Goal: Find contact information: Find contact information

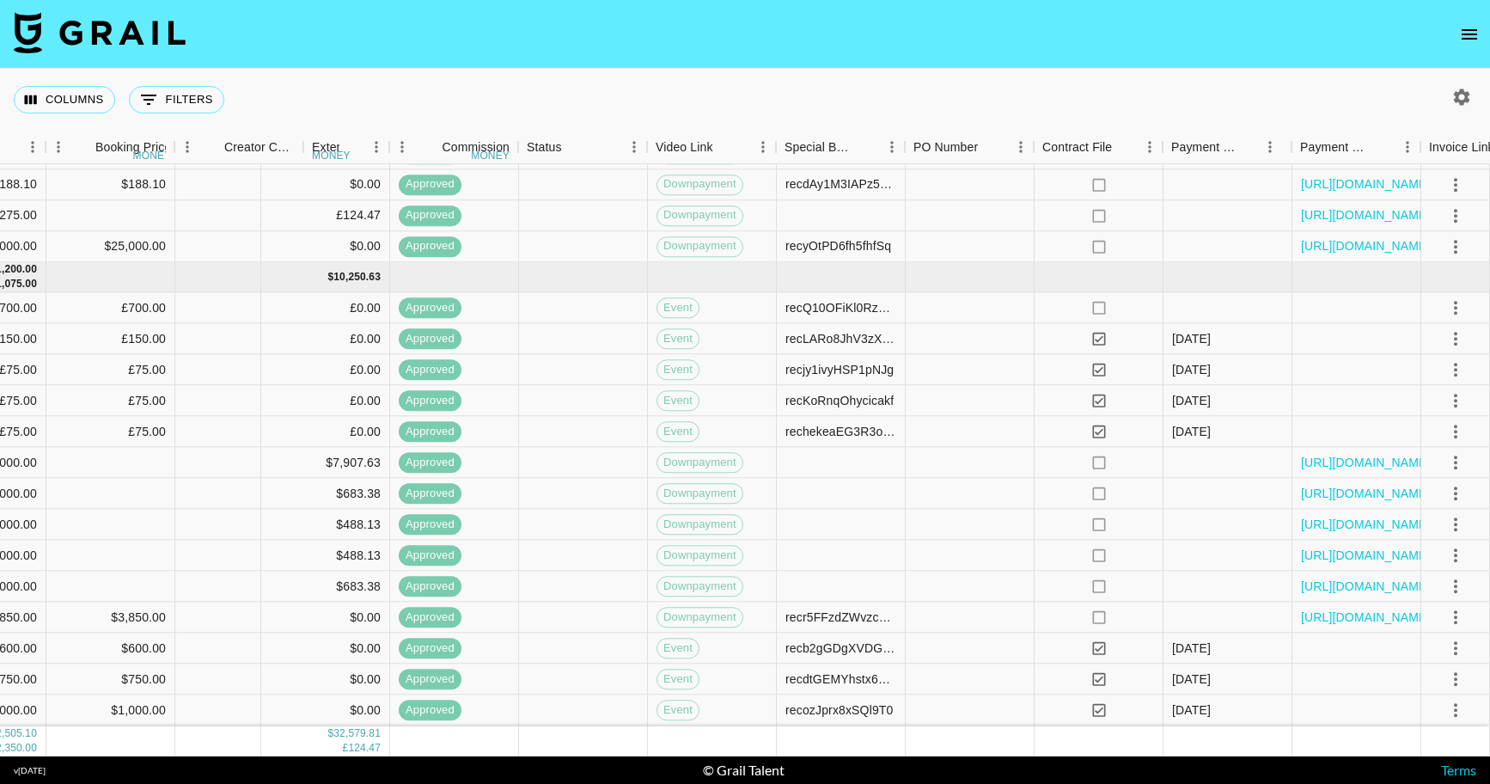
scroll to position [1109, 1269]
click at [1343, 608] on link "[URL][DOMAIN_NAME]" at bounding box center [1366, 616] width 130 height 17
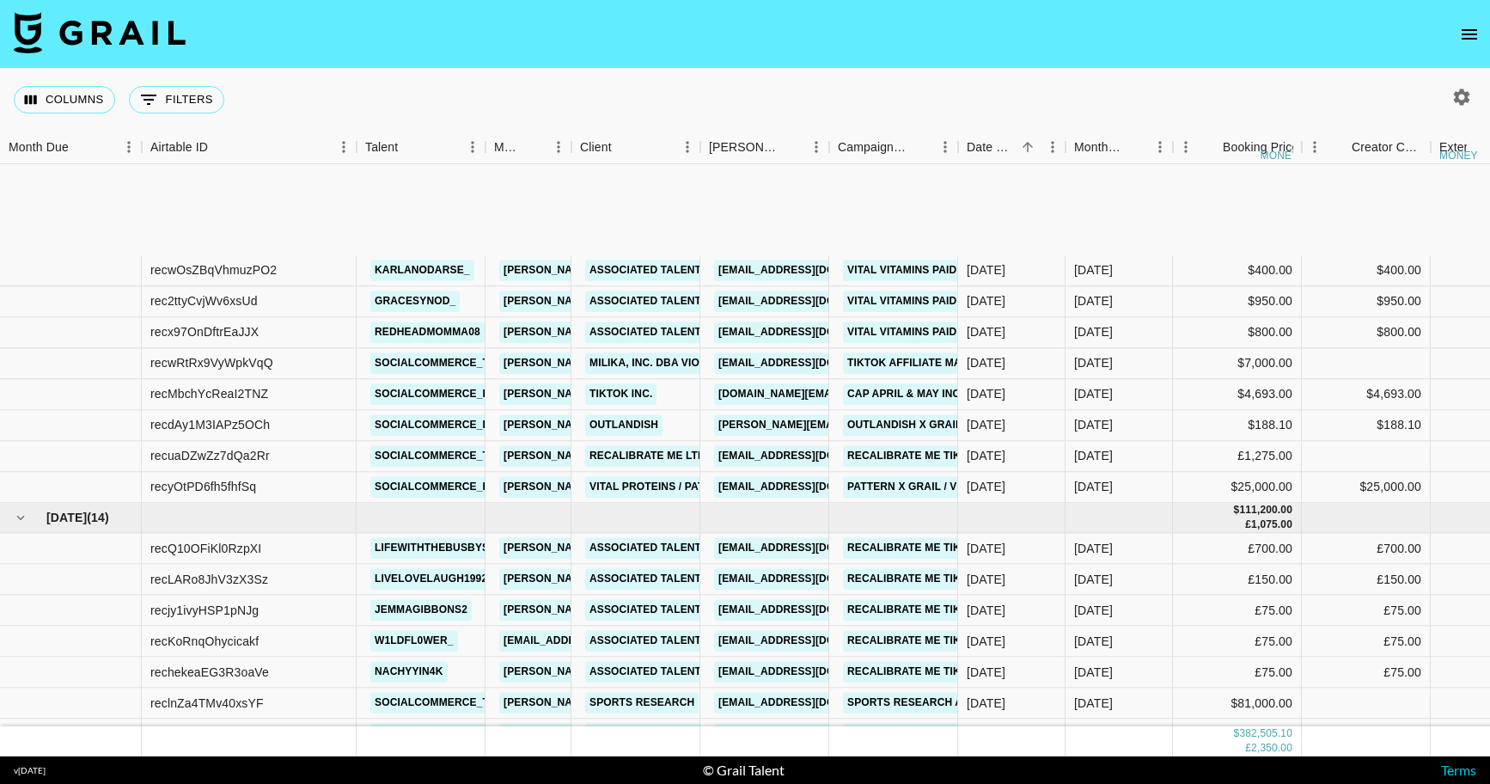
scroll to position [1109, 0]
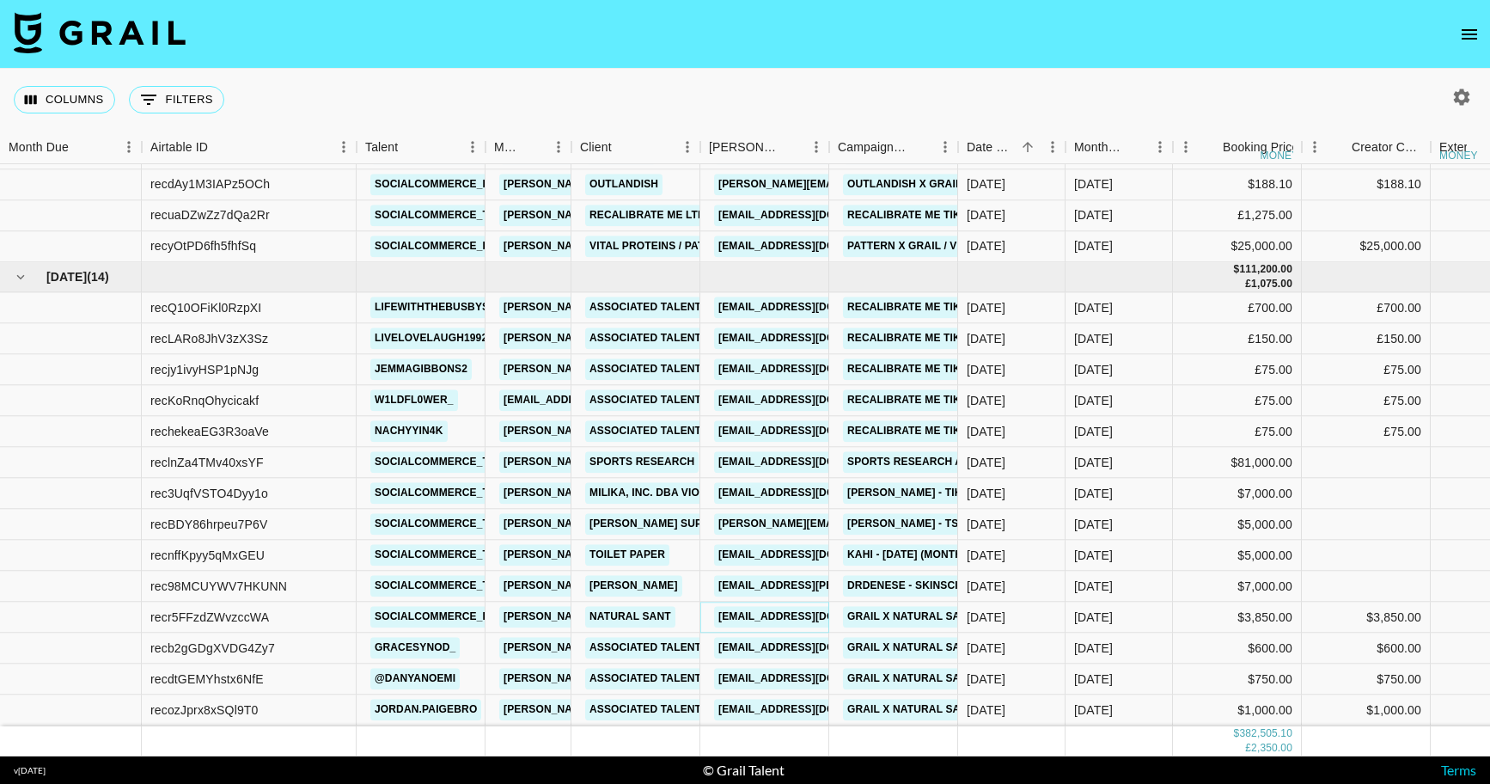
click at [767, 607] on link "[EMAIL_ADDRESS][DOMAIN_NAME]" at bounding box center [810, 617] width 193 height 21
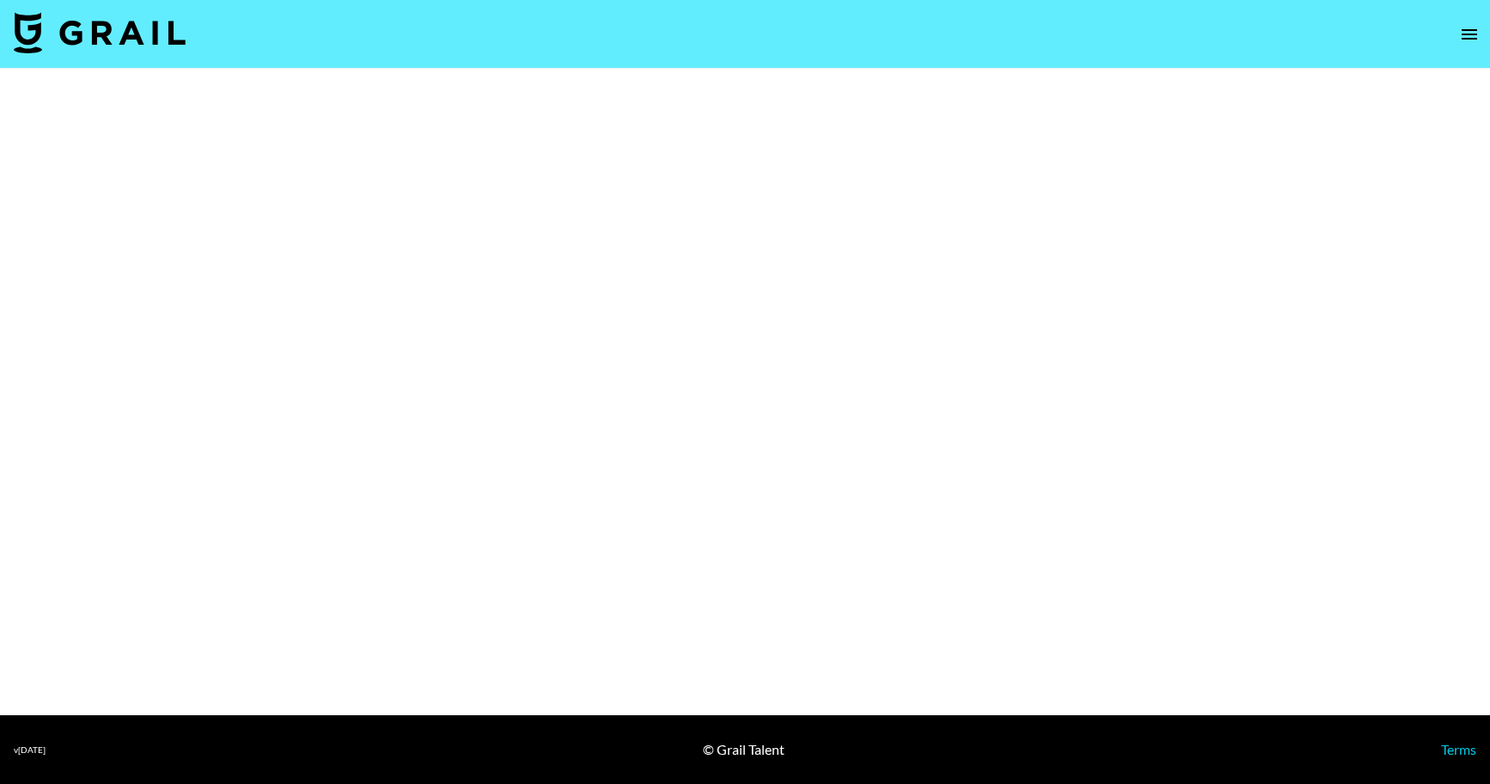
select select "Brand"
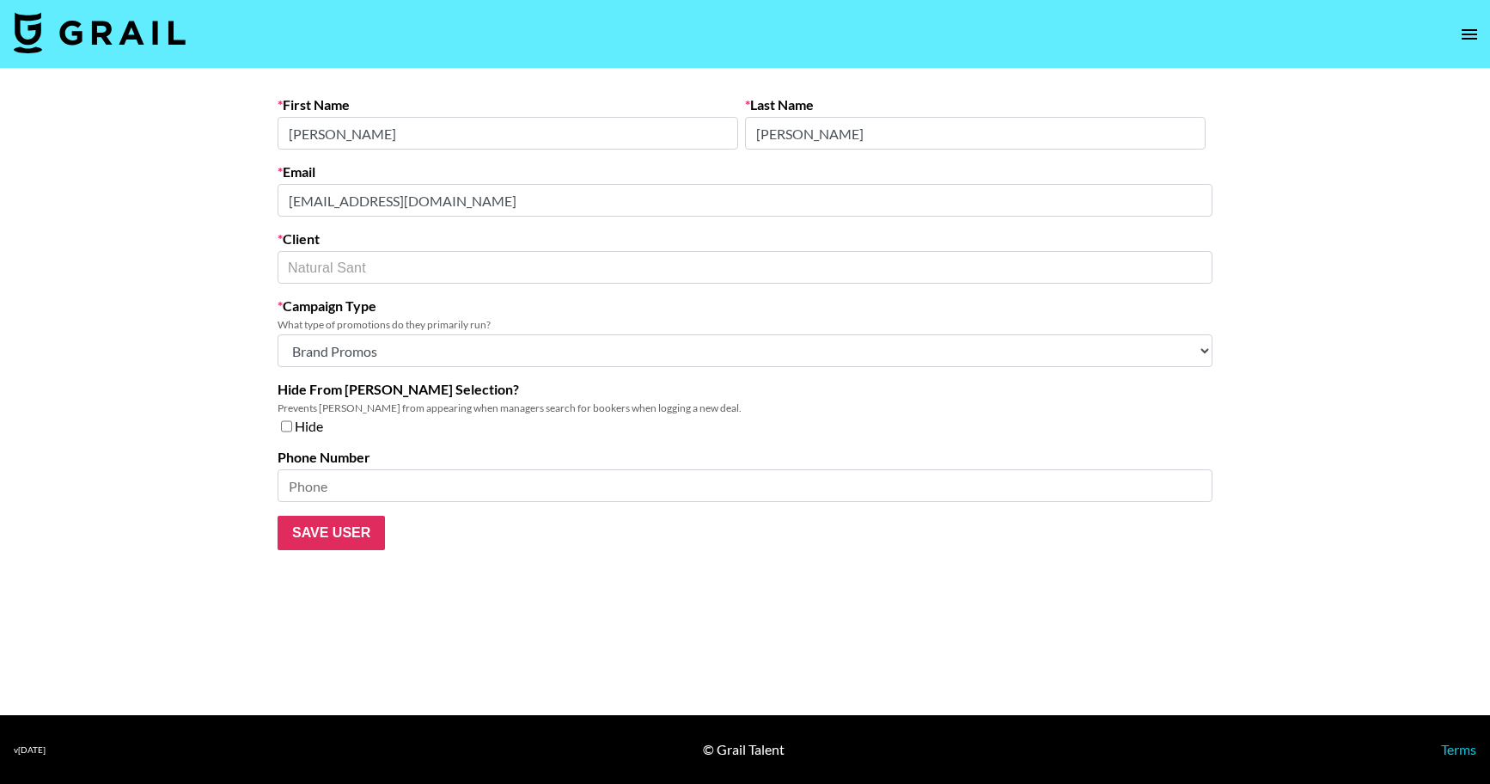
click at [160, 265] on main "First Name [PERSON_NAME] Last Name [PERSON_NAME] Email [EMAIL_ADDRESS][DOMAIN_N…" at bounding box center [745, 392] width 1490 height 646
